Goal: Find specific page/section: Find specific page/section

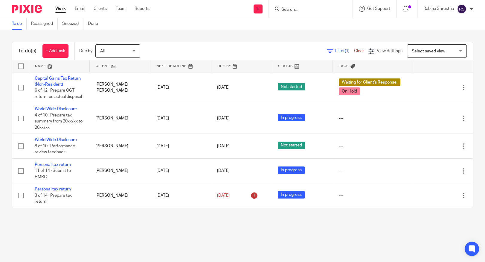
click at [295, 9] on input "Search" at bounding box center [308, 9] width 54 height 5
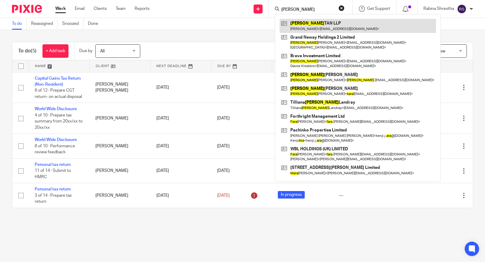
type input "Jara"
click at [303, 19] on link at bounding box center [358, 26] width 156 height 14
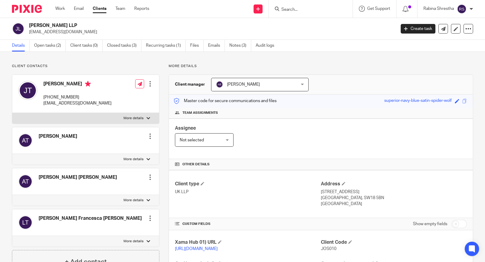
scroll to position [54, 0]
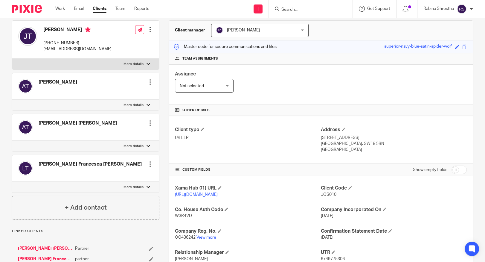
click at [321, 11] on input "Search" at bounding box center [308, 9] width 54 height 5
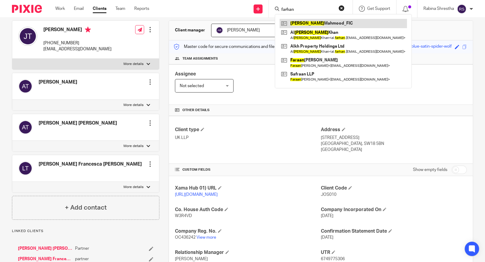
type input "farhan"
click at [317, 23] on link at bounding box center [343, 23] width 127 height 9
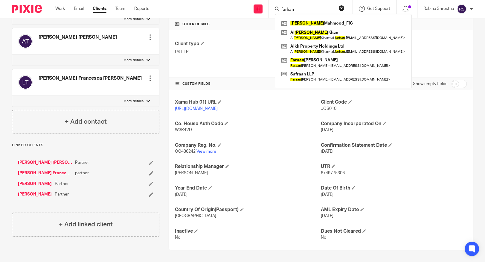
scroll to position [146, 0]
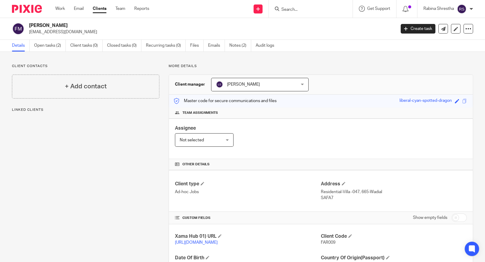
scroll to position [54, 0]
